Goal: Task Accomplishment & Management: Manage account settings

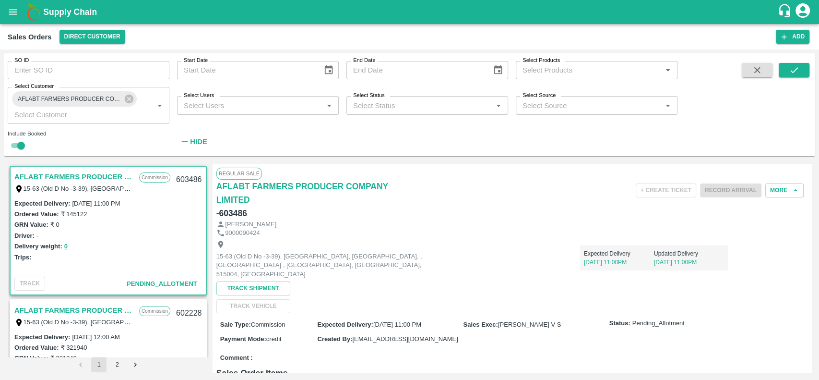
scroll to position [2, 0]
click at [797, 71] on icon "submit" at bounding box center [794, 70] width 11 height 11
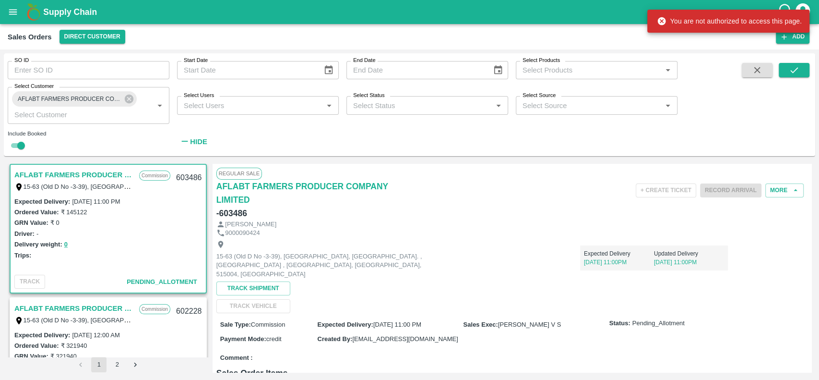
click at [23, 175] on link "AFLABT FARMERS PRODUCER COMPANY LIMITED" at bounding box center [74, 174] width 120 height 12
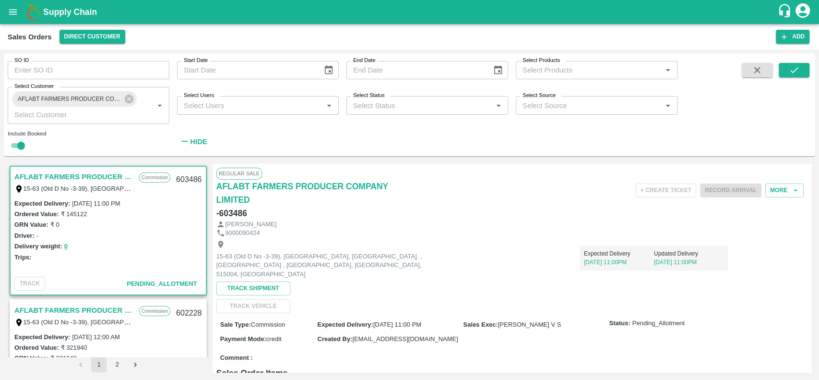
click at [108, 175] on link "AFLABT FARMERS PRODUCER COMPANY LIMITED" at bounding box center [74, 176] width 120 height 12
click at [91, 307] on link "AFLABT FARMERS PRODUCER COMPANY LIMITED" at bounding box center [74, 310] width 120 height 12
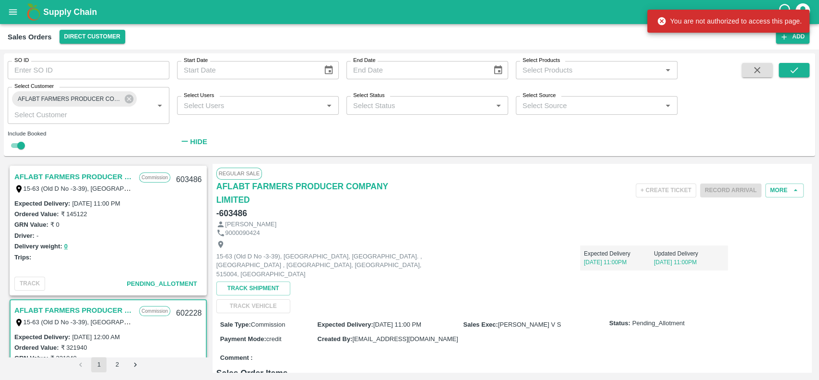
click at [49, 176] on link "AFLABT FARMERS PRODUCER COMPANY LIMITED" at bounding box center [74, 176] width 120 height 12
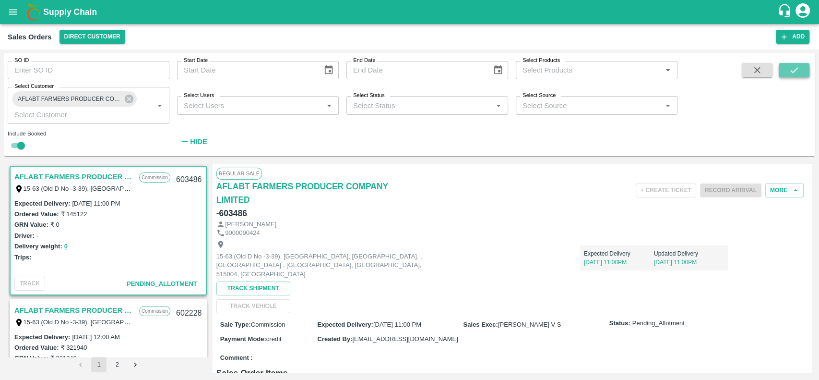
click at [791, 67] on icon "submit" at bounding box center [794, 70] width 11 height 11
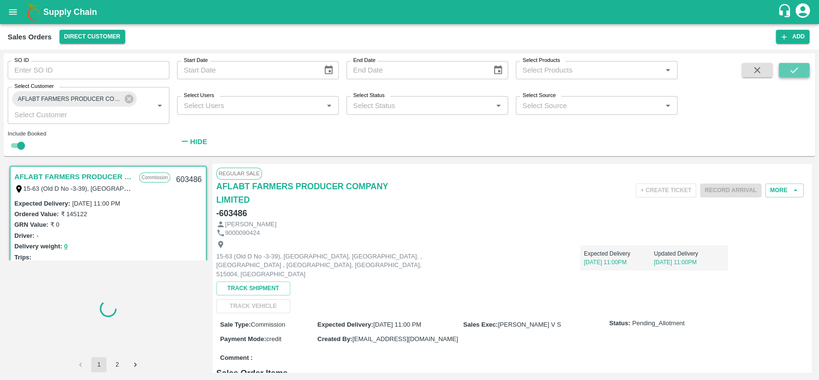
click at [791, 67] on icon "submit" at bounding box center [794, 70] width 11 height 11
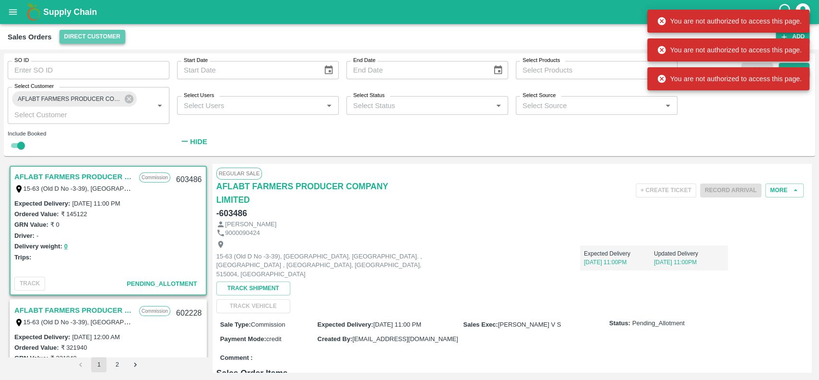
click at [122, 38] on button "Direct Customer" at bounding box center [93, 37] width 66 height 14
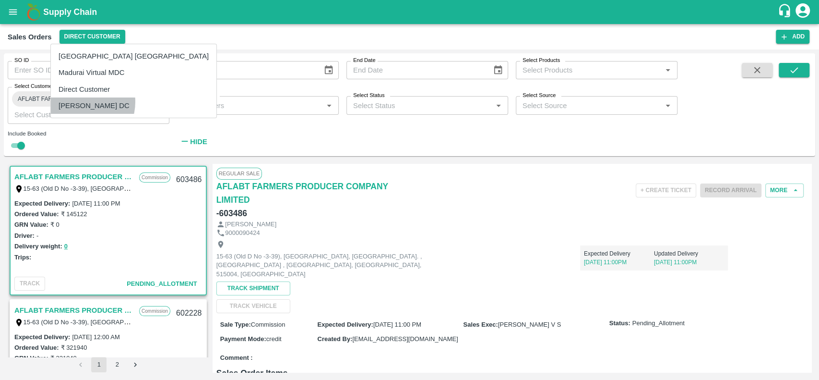
click at [80, 102] on li "[PERSON_NAME] DC" at bounding box center [134, 105] width 166 height 16
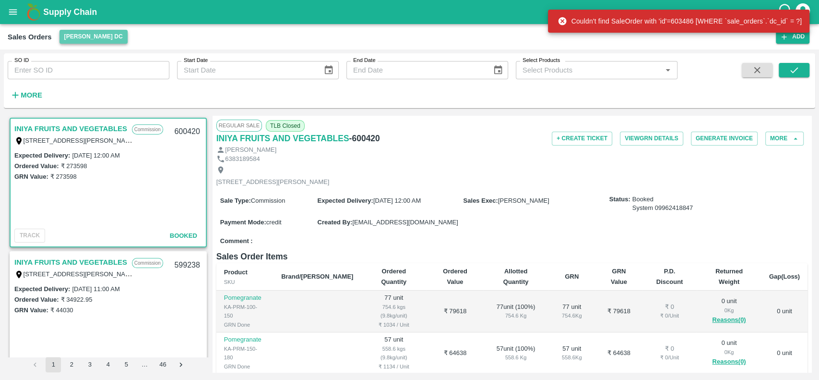
click at [67, 36] on button "[PERSON_NAME] DC" at bounding box center [94, 37] width 68 height 14
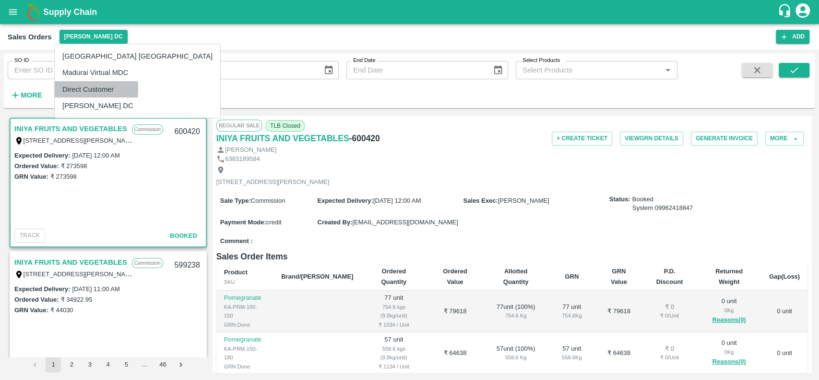
click at [67, 89] on li "Direct Customer" at bounding box center [138, 89] width 166 height 16
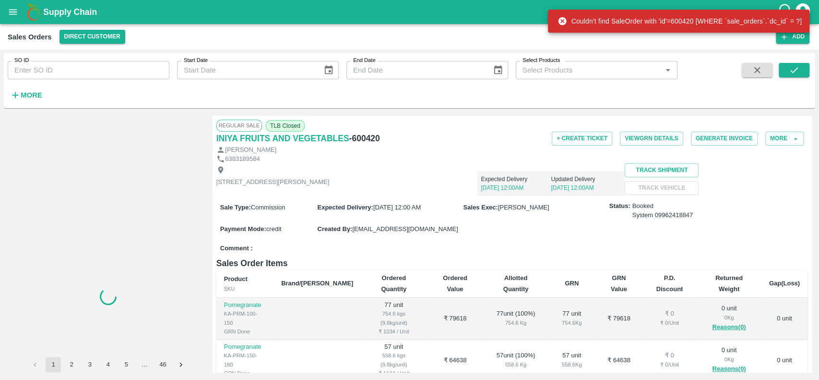
click at [21, 86] on div "More" at bounding box center [22, 91] width 45 height 24
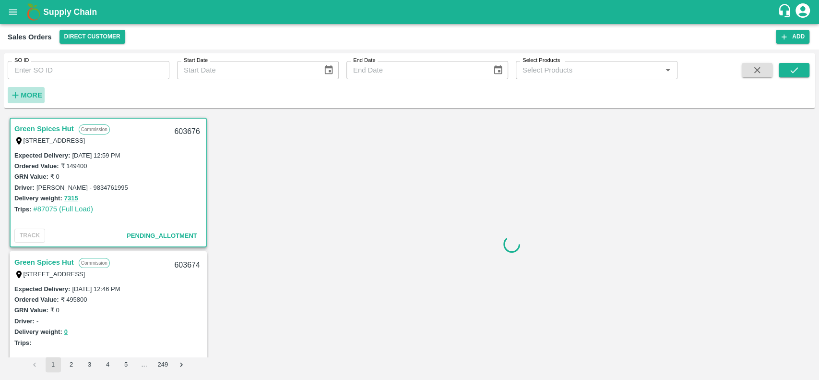
click at [24, 94] on strong "More" at bounding box center [32, 95] width 22 height 8
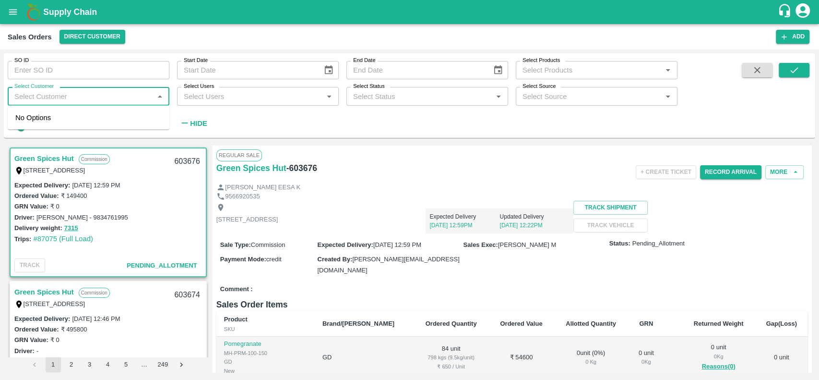
click at [37, 99] on input "Select Customer" at bounding box center [81, 96] width 140 height 12
type input "Aflabt"
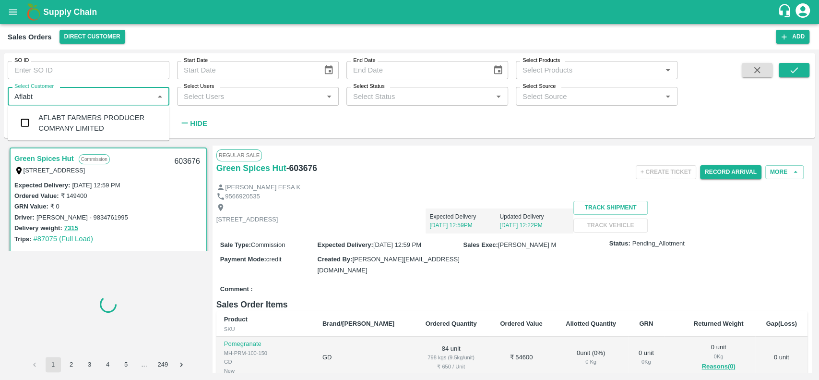
click at [41, 118] on div "AFLABT FARMERS PRODUCER COMPANY LIMITED" at bounding box center [99, 123] width 123 height 22
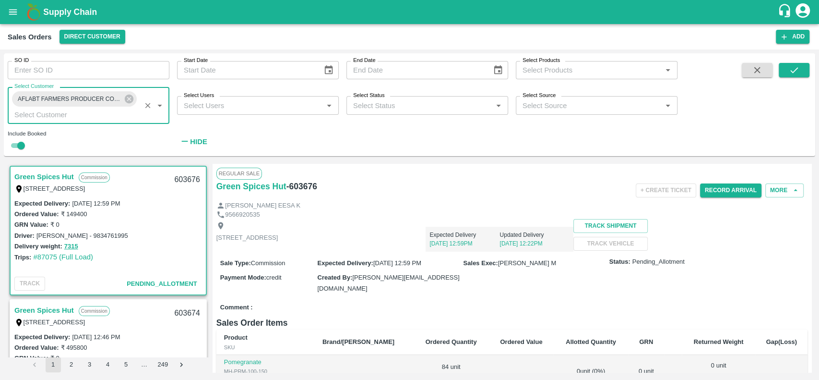
scroll to position [2, 0]
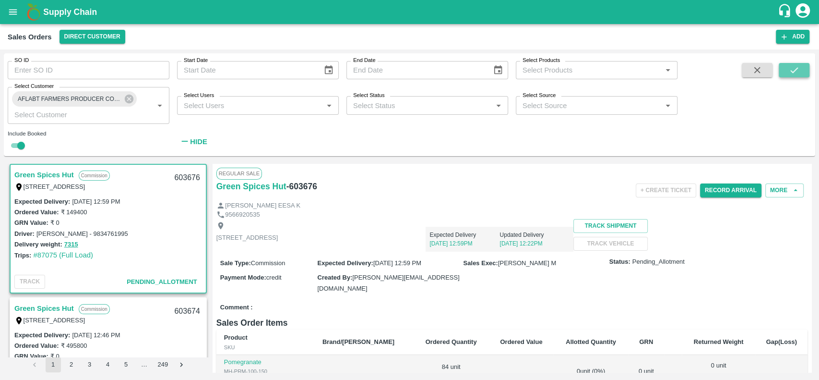
click at [793, 71] on icon "submit" at bounding box center [794, 70] width 8 height 6
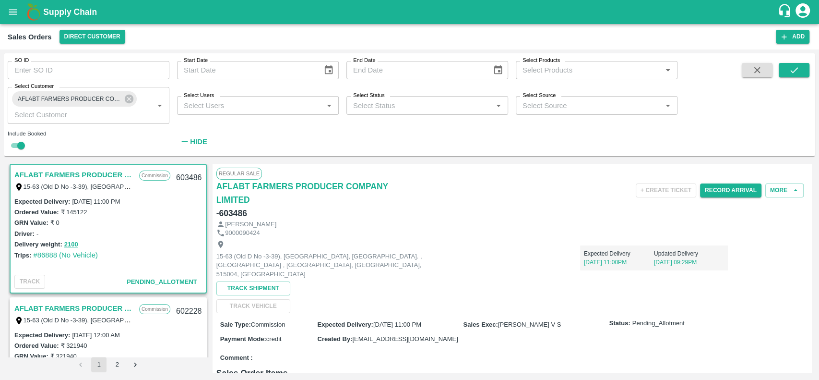
click at [75, 172] on link "AFLABT FARMERS PRODUCER COMPANY LIMITED" at bounding box center [74, 174] width 120 height 12
click at [710, 193] on button "Record Arrival" at bounding box center [730, 190] width 61 height 14
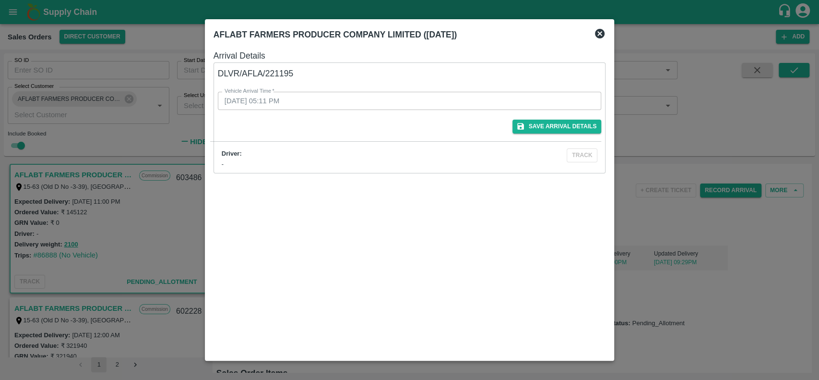
click at [596, 32] on icon at bounding box center [600, 34] width 10 height 10
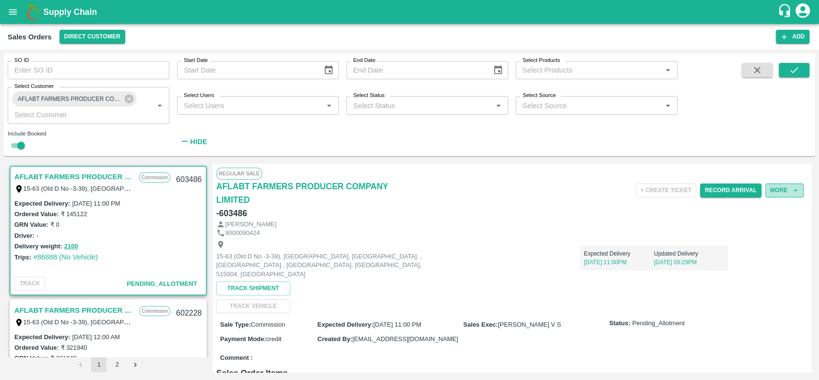
click at [774, 186] on button "More" at bounding box center [784, 190] width 38 height 14
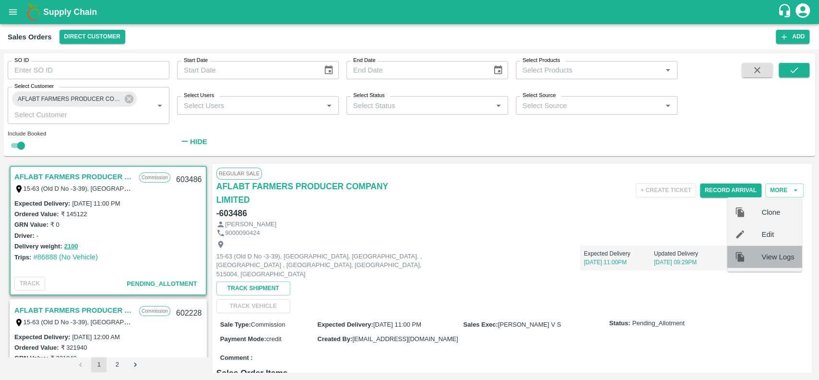
click at [766, 262] on div "View Logs" at bounding box center [764, 256] width 75 height 22
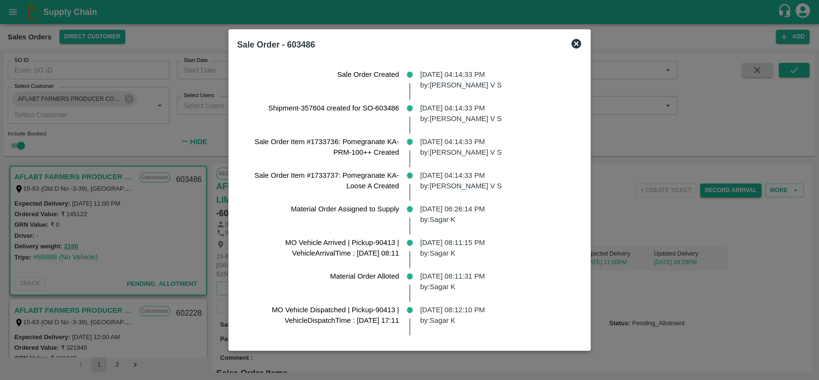
click at [582, 44] on icon at bounding box center [577, 44] width 12 height 12
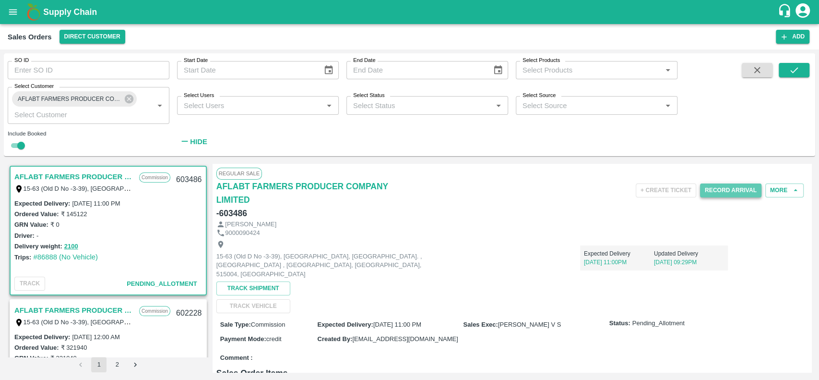
click at [707, 186] on button "Record Arrival" at bounding box center [730, 190] width 61 height 14
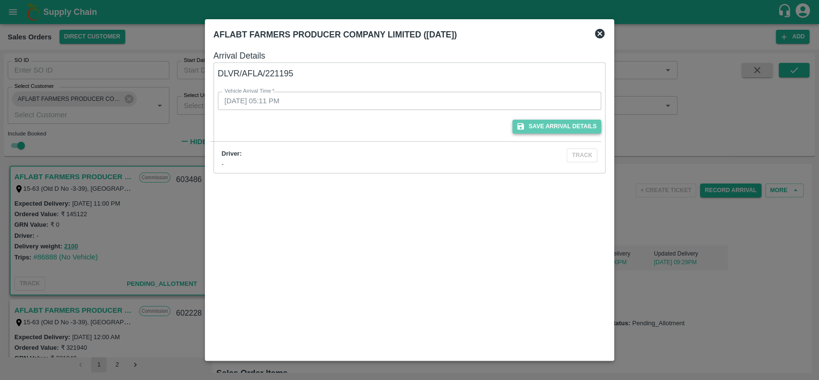
click at [534, 127] on button "Save Arrival Details" at bounding box center [556, 126] width 89 height 14
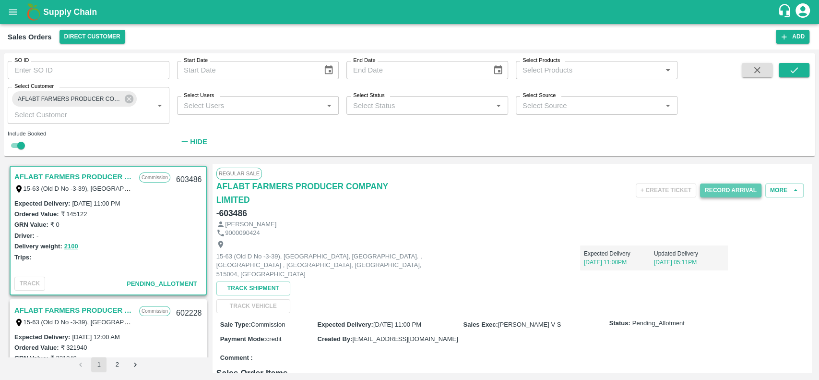
click at [705, 188] on button "Record Arrival" at bounding box center [730, 190] width 61 height 14
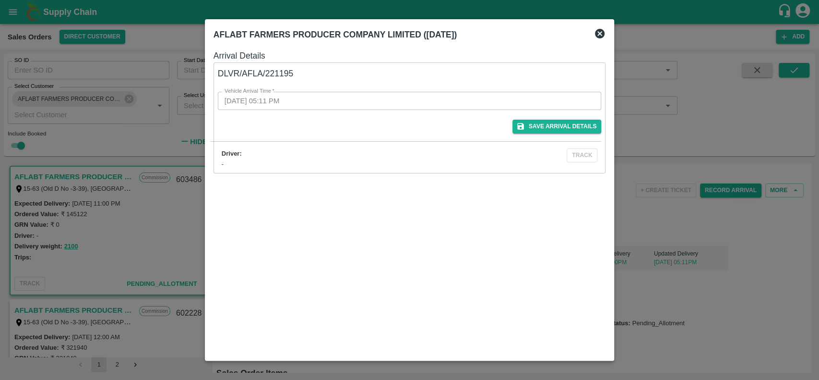
click at [726, 232] on div at bounding box center [409, 190] width 819 height 380
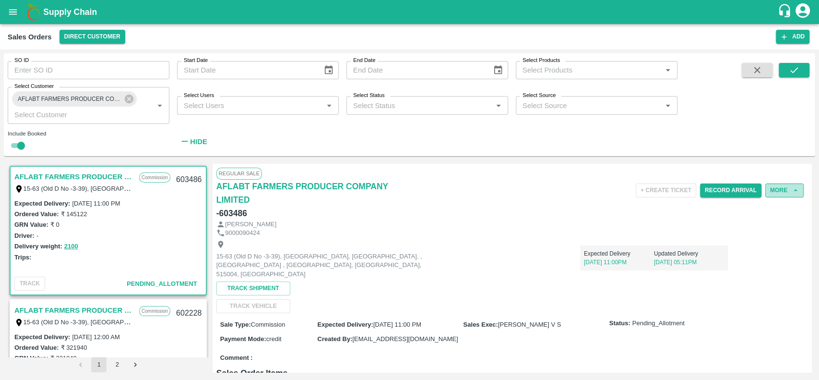
click at [773, 196] on button "More" at bounding box center [784, 190] width 38 height 14
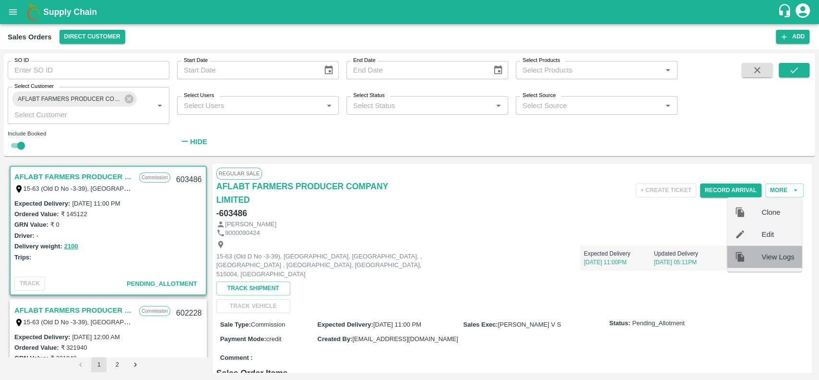
click at [767, 251] on span "View Logs" at bounding box center [778, 256] width 33 height 11
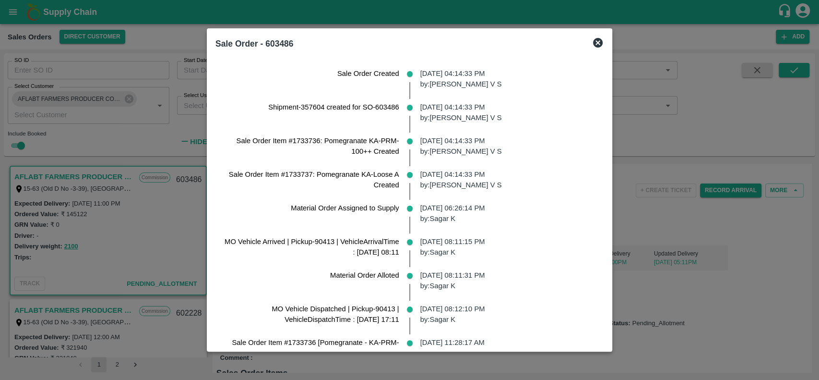
scroll to position [65, 0]
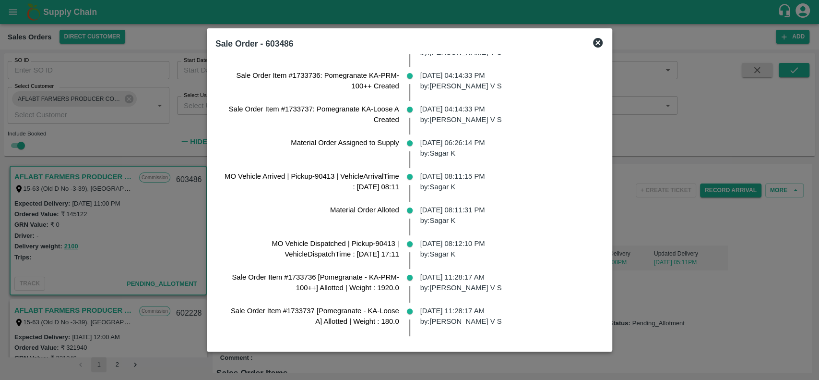
click at [600, 37] on icon at bounding box center [598, 43] width 12 height 12
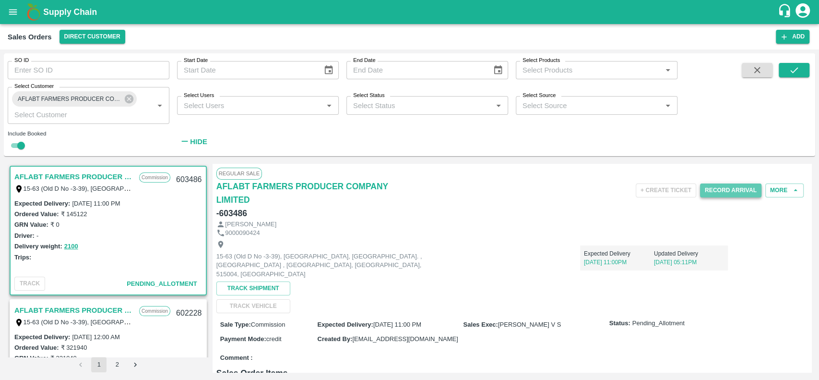
click at [708, 195] on button "Record Arrival" at bounding box center [730, 190] width 61 height 14
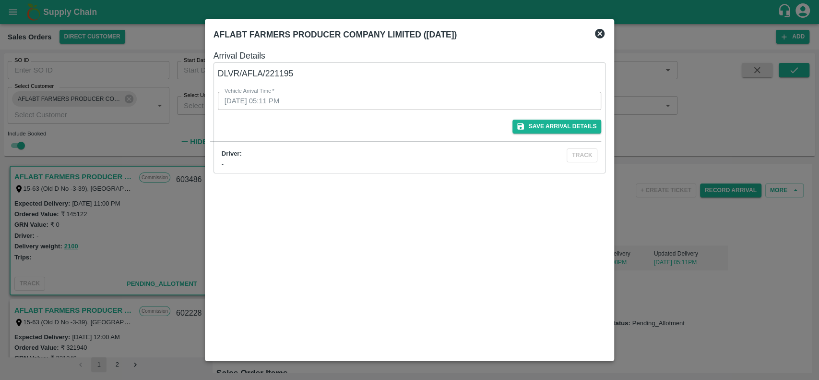
click at [596, 31] on icon at bounding box center [600, 34] width 10 height 10
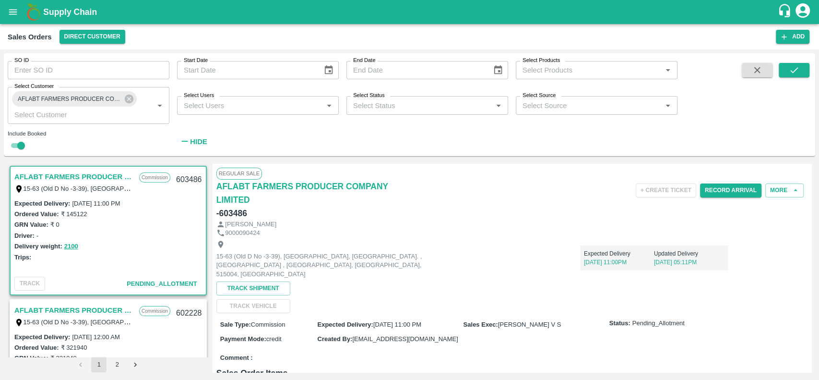
click at [596, 31] on div "Sales Orders Direct Customer" at bounding box center [392, 37] width 768 height 14
click at [770, 186] on button "More" at bounding box center [784, 190] width 38 height 14
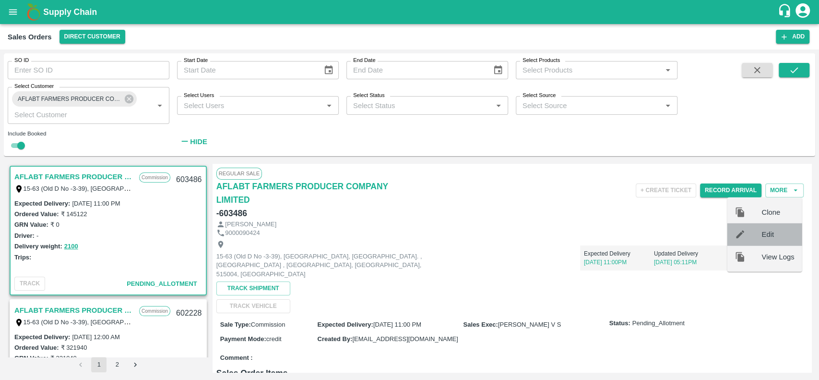
click at [748, 240] on div "Edit" at bounding box center [764, 234] width 75 height 22
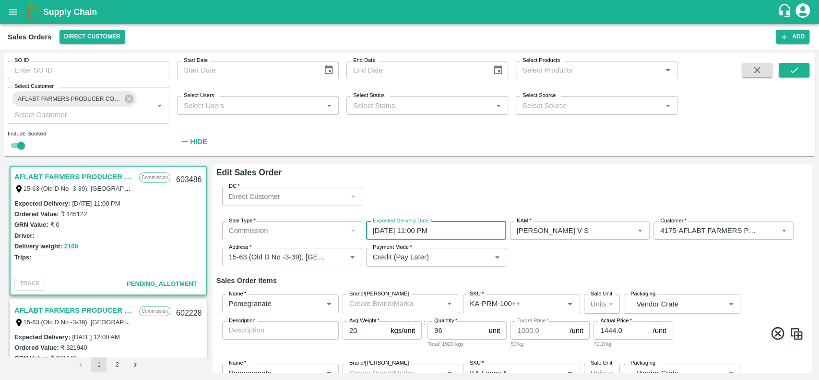
click at [402, 228] on input "[DATE] 11:00 PM" at bounding box center [432, 230] width 133 height 18
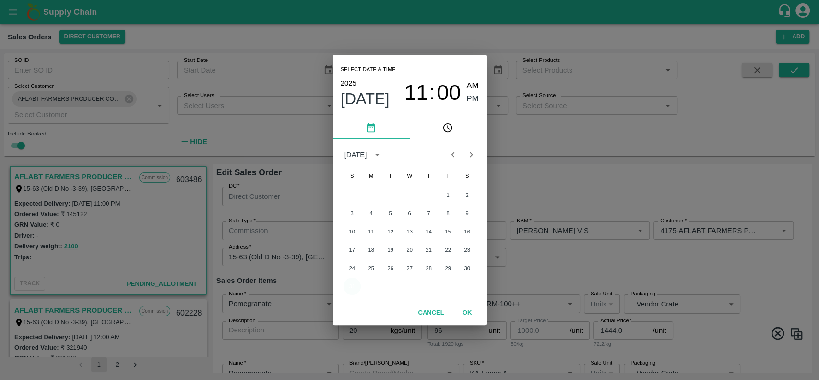
click at [354, 286] on button "31" at bounding box center [352, 285] width 17 height 17
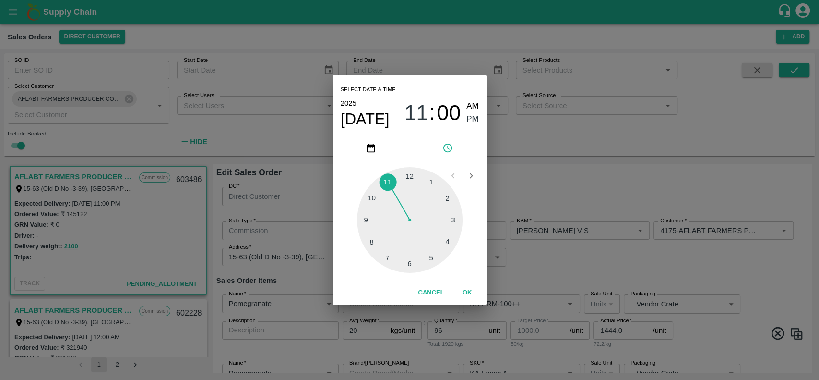
click at [406, 175] on div at bounding box center [410, 220] width 106 height 106
type input "[DATE] 12:00 PM"
click at [465, 289] on button "OK" at bounding box center [467, 292] width 31 height 17
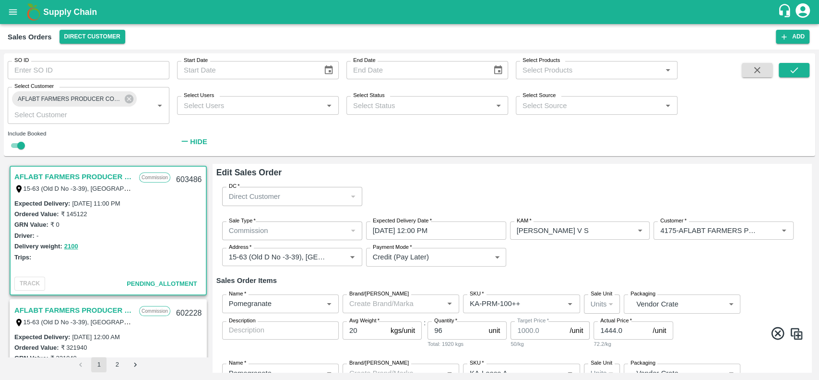
click at [595, 269] on div "Sale Type   * Commission 2 Sale Type Expected Delivery Date   * [DATE] 12:00 PM…" at bounding box center [511, 244] width 591 height 61
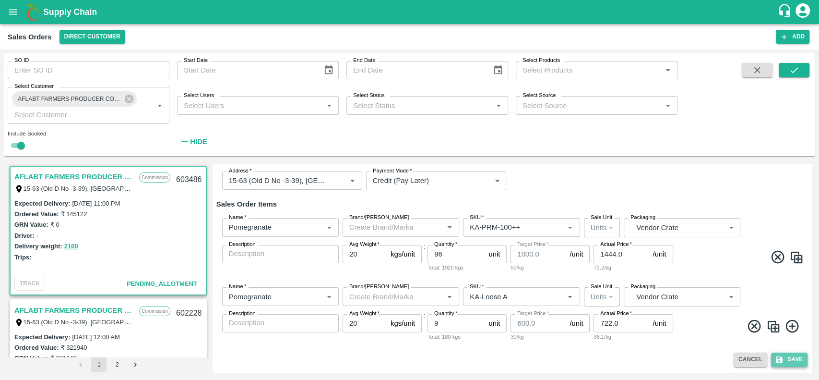
click at [786, 355] on button "Save" at bounding box center [789, 359] width 36 height 14
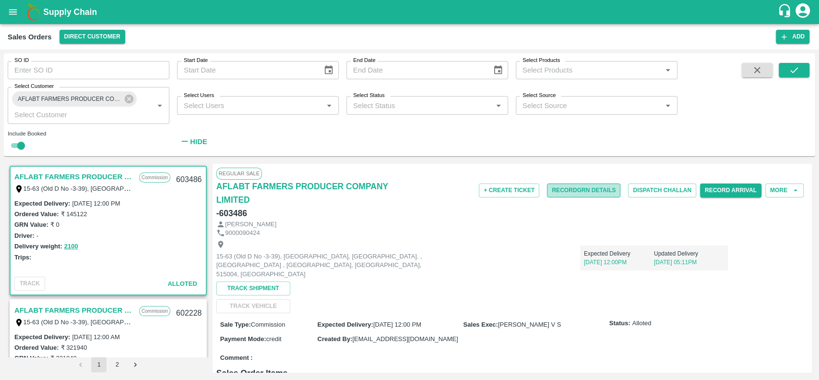
click at [554, 190] on button "Record GRN Details" at bounding box center [583, 190] width 73 height 14
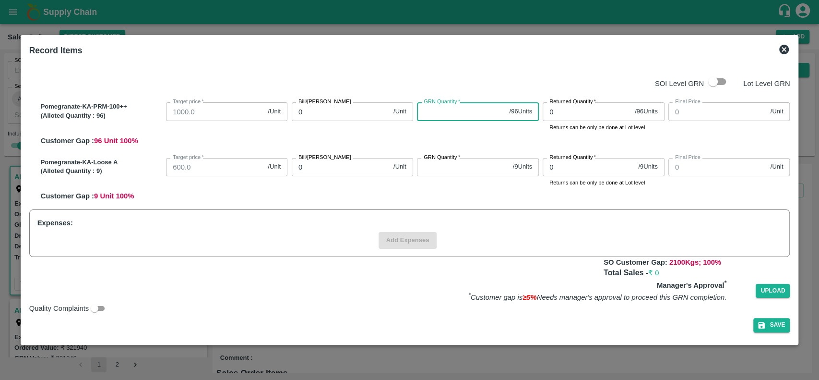
click at [450, 116] on input "GRN Quantity   *" at bounding box center [461, 111] width 88 height 18
type input "96"
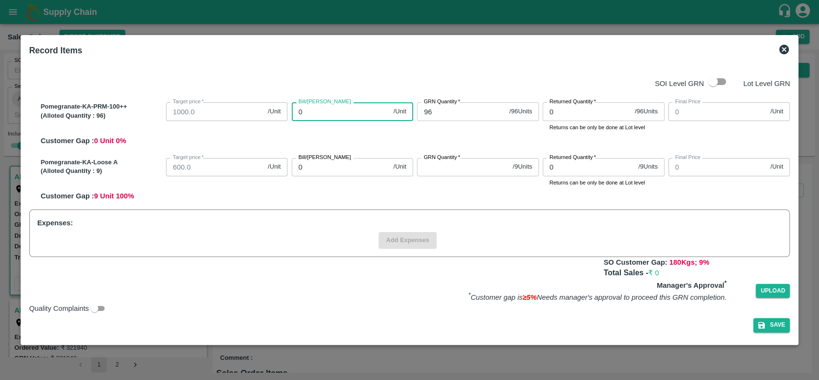
click at [329, 109] on input "0" at bounding box center [341, 111] width 98 height 18
type input "14"
type input "144"
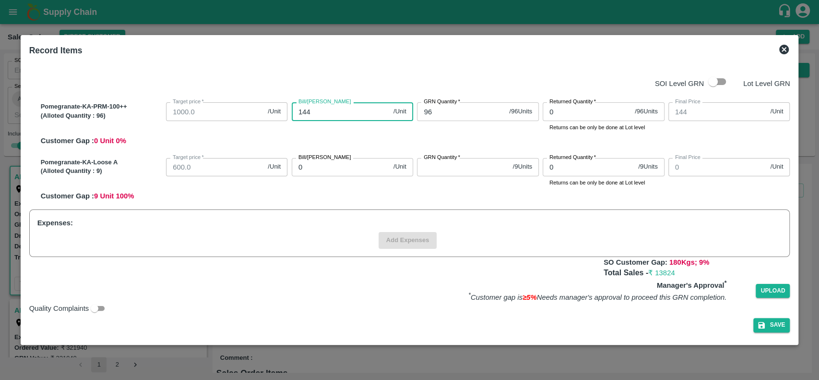
type input "1444"
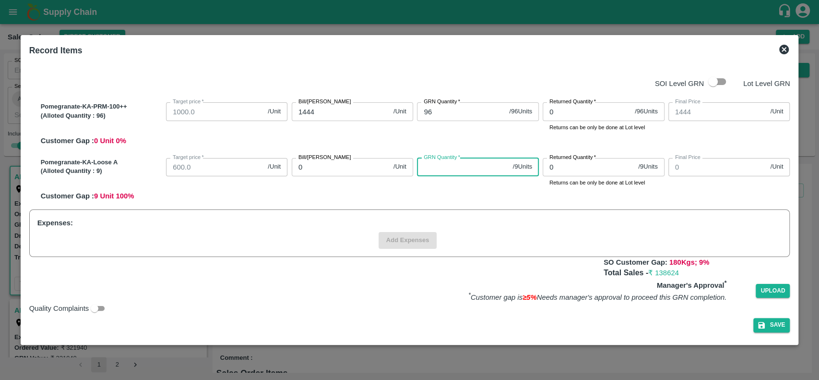
click at [436, 166] on input "GRN Quantity   *" at bounding box center [463, 167] width 92 height 18
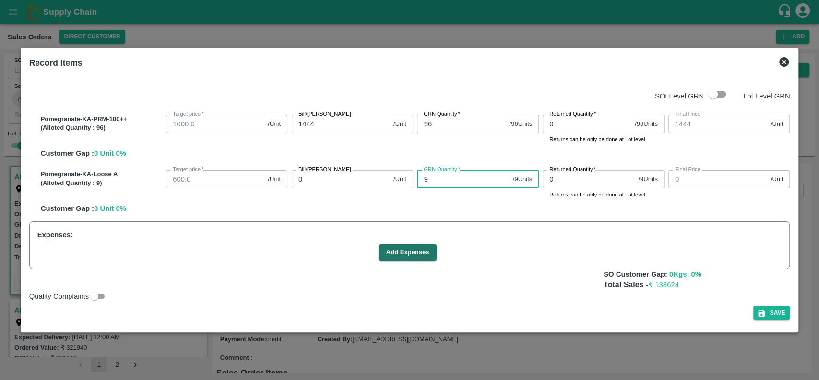
type input "9"
click at [353, 177] on input "0" at bounding box center [341, 179] width 98 height 18
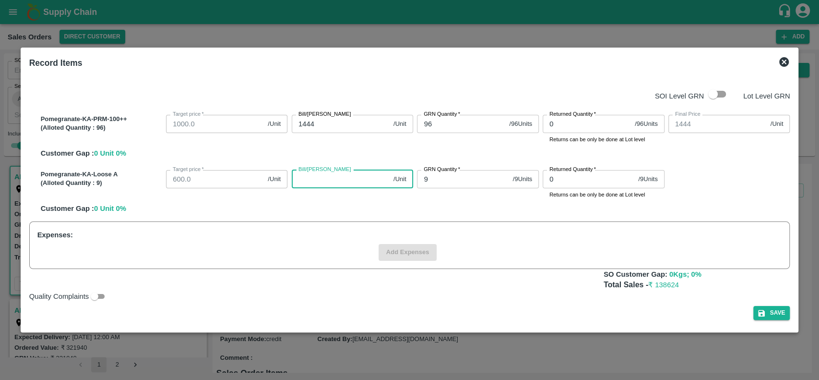
click at [346, 178] on input "Bill/[PERSON_NAME]" at bounding box center [341, 179] width 98 height 18
type input "72"
type input "722"
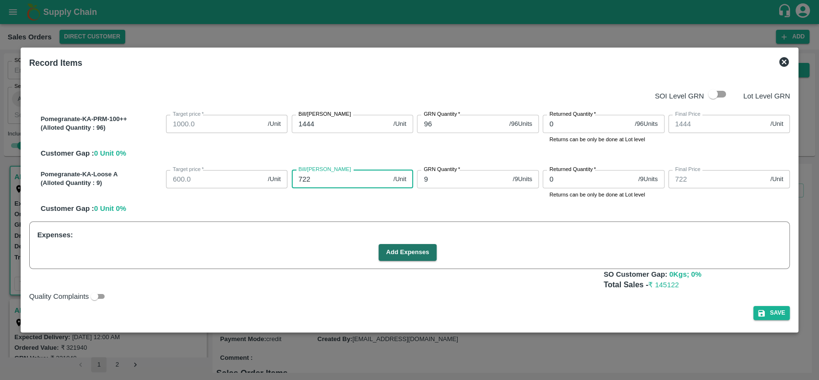
type input "722"
click at [383, 202] on div "Pomegranate-KA-Loose A (Alloted Quantity : 9 ) Target price   * 600.0 /Unit Tar…" at bounding box center [413, 190] width 753 height 48
click at [774, 310] on button "Save" at bounding box center [771, 313] width 36 height 14
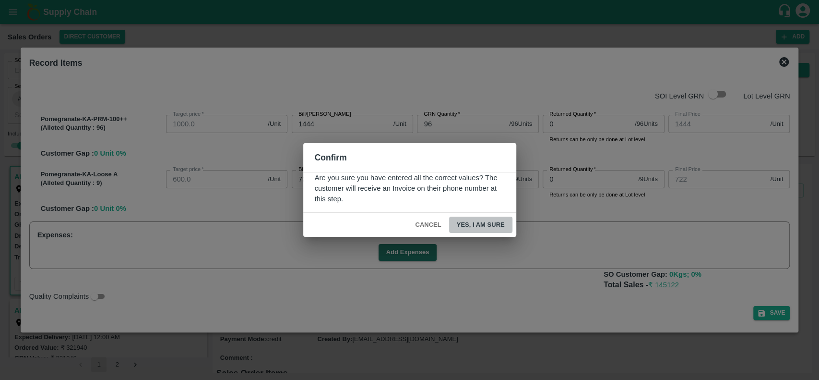
click at [465, 223] on button "Yes, I am sure" at bounding box center [480, 224] width 63 height 17
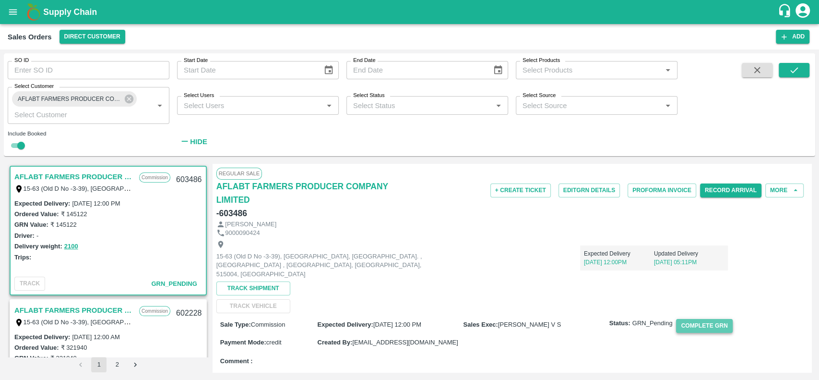
click at [687, 319] on button "Complete GRN" at bounding box center [704, 326] width 56 height 14
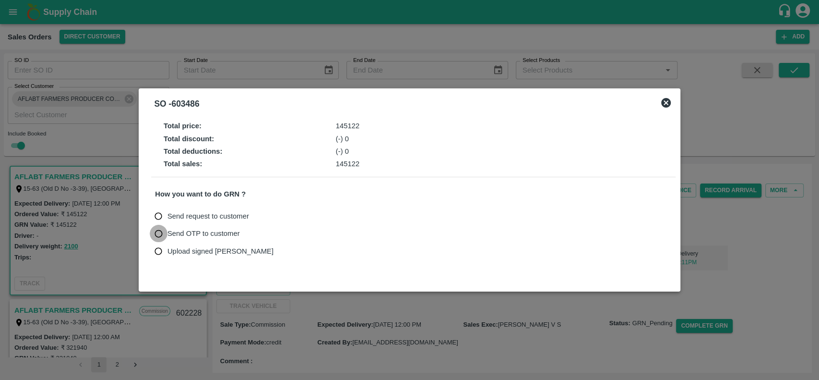
click at [161, 232] on input "Send OTP to customer" at bounding box center [159, 234] width 18 height 18
radio input "true"
click at [257, 234] on button "Send OTP" at bounding box center [267, 233] width 39 height 14
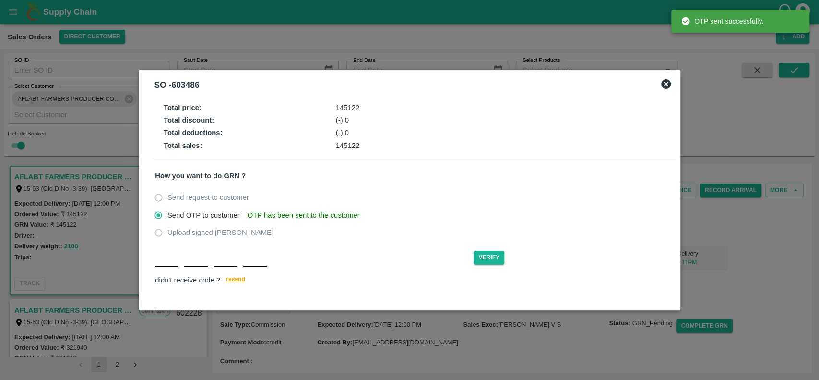
click at [165, 258] on input "text" at bounding box center [167, 257] width 24 height 17
type input "H"
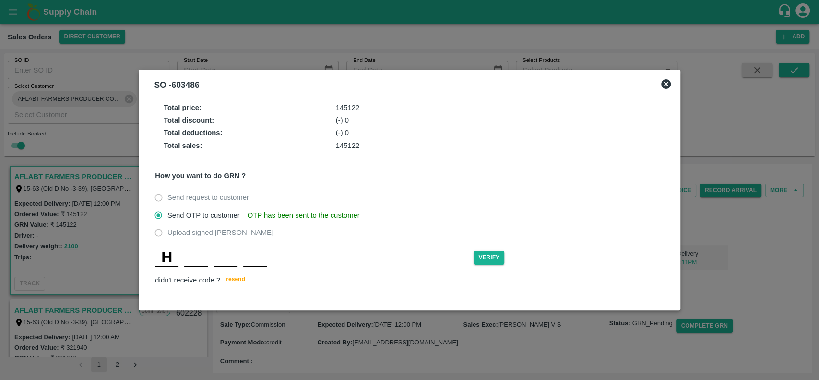
type input "I"
type input "D"
type input "X"
click at [485, 258] on button "Verify" at bounding box center [489, 257] width 31 height 14
